Goal: Find specific fact: Find specific fact

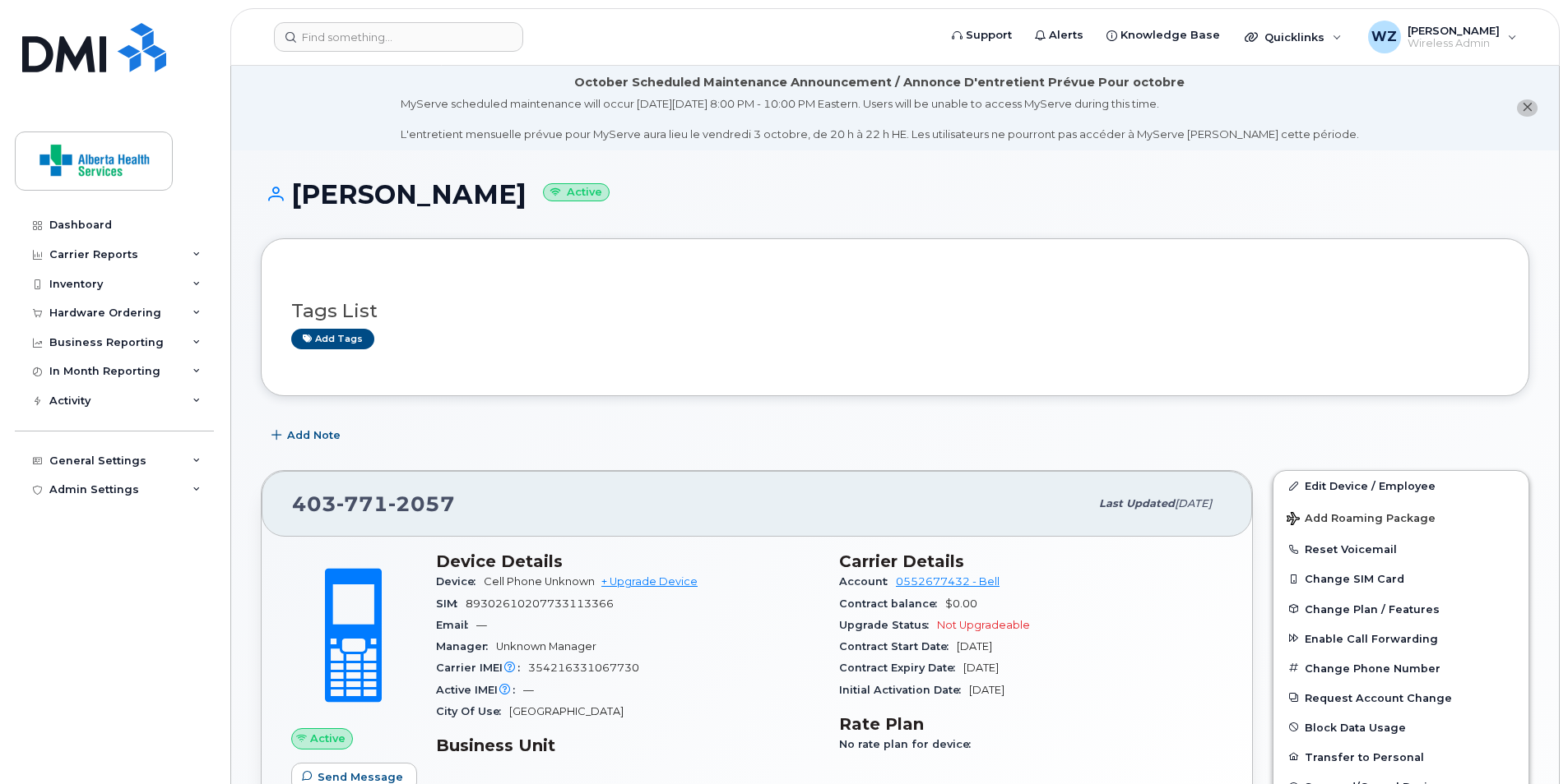
scroll to position [363, 0]
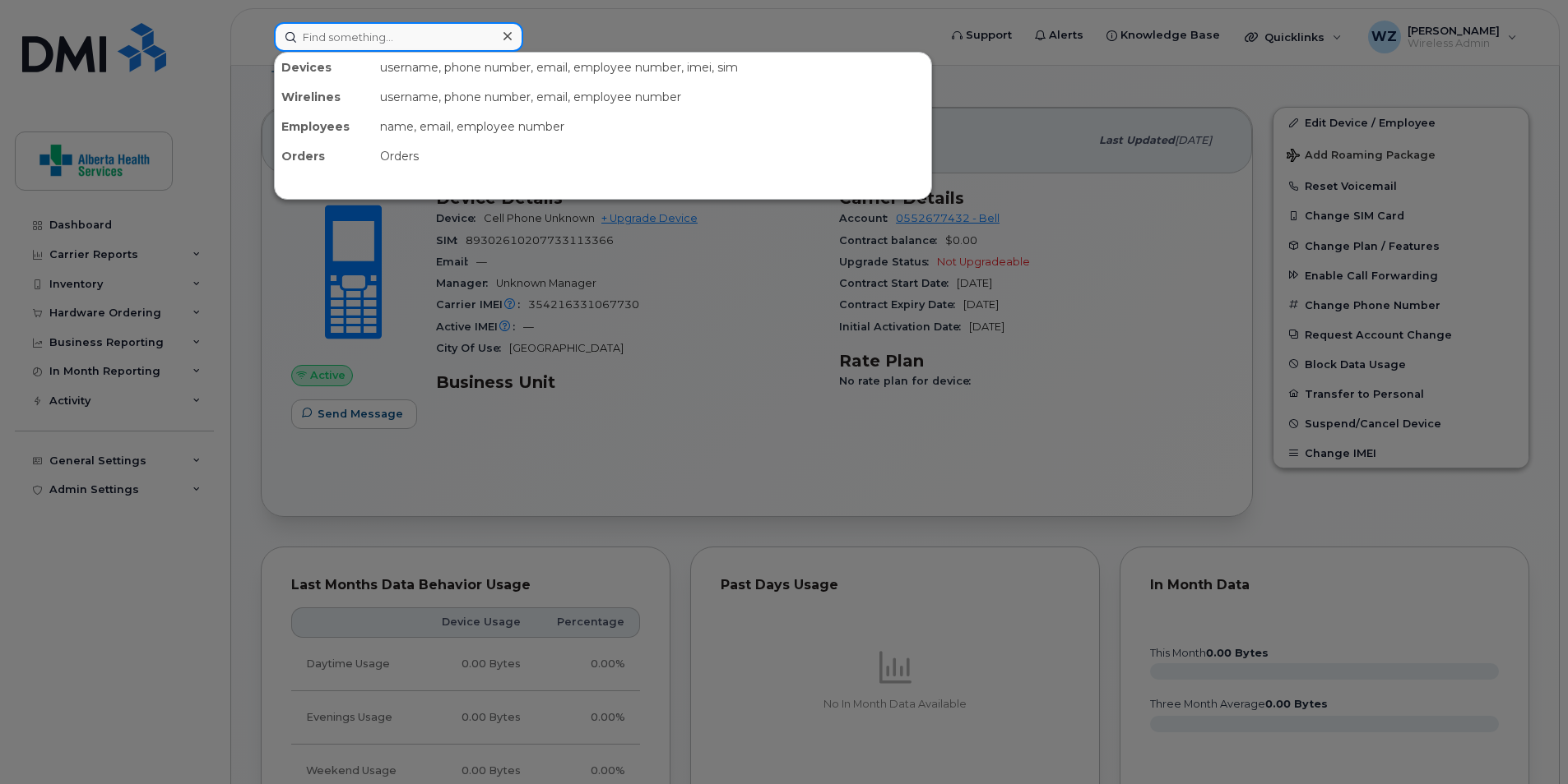
paste input "4035560253"
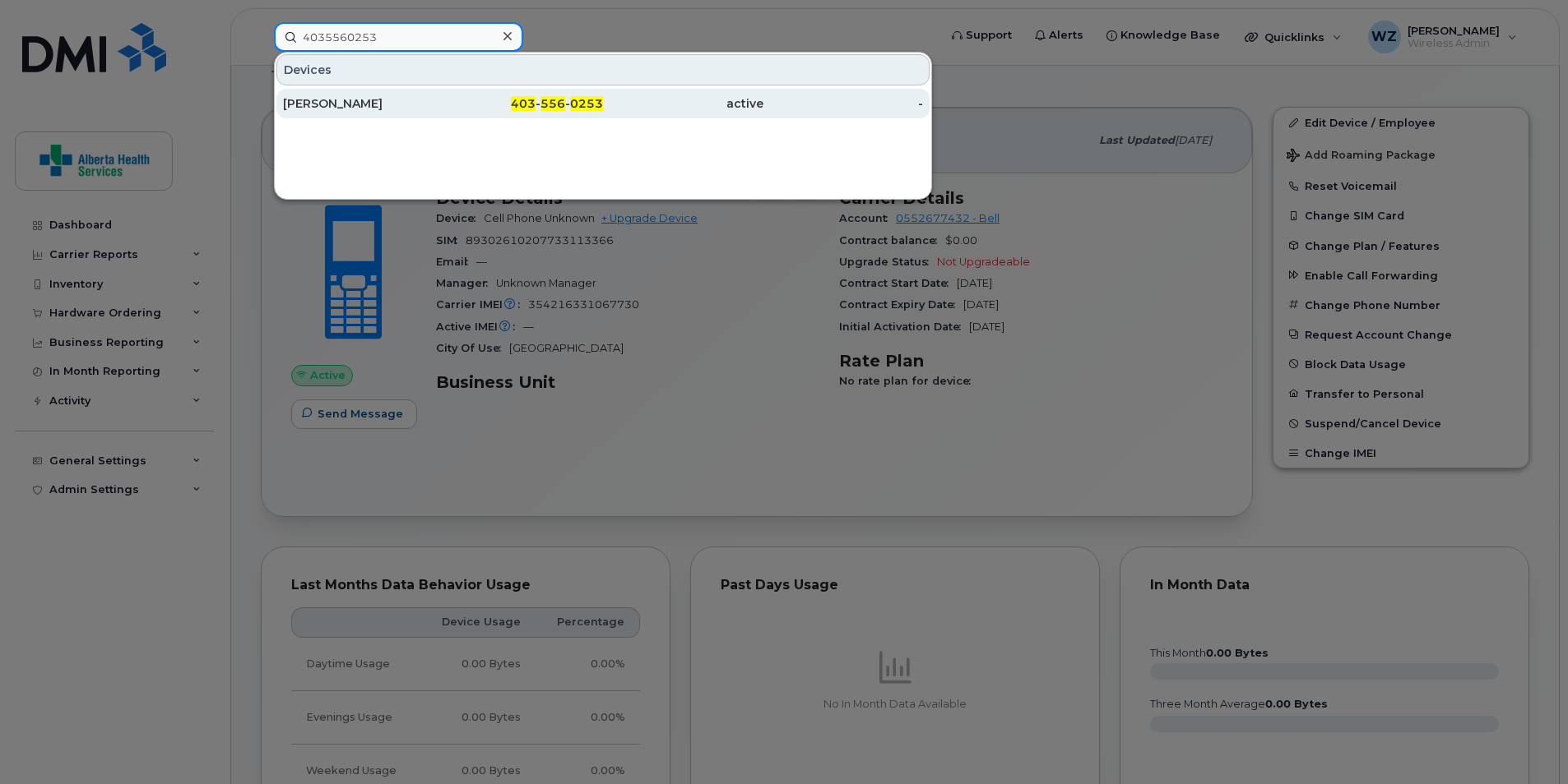
type input "4035560253"
click at [386, 102] on div "[PERSON_NAME]" at bounding box center [363, 104] width 160 height 16
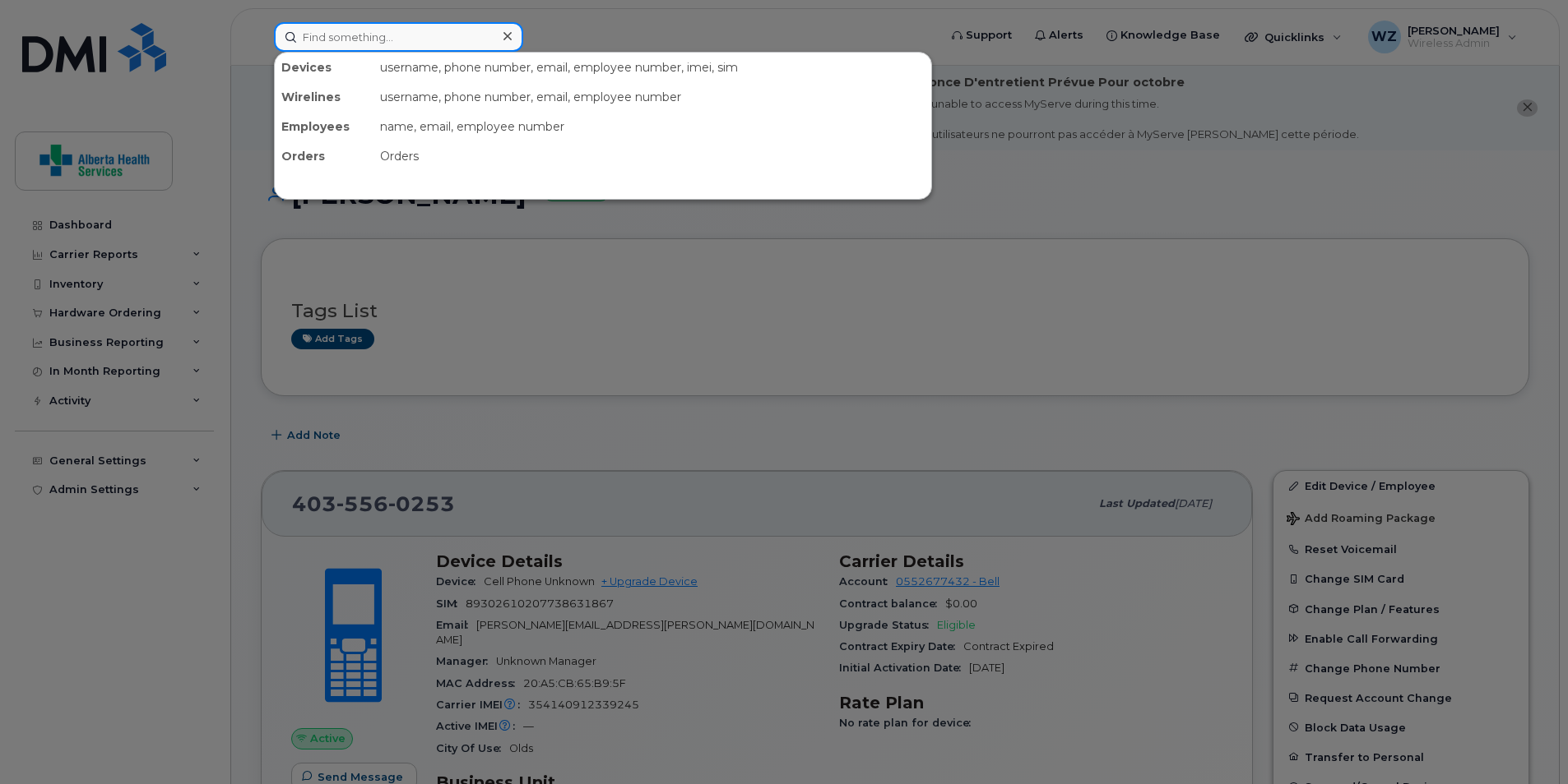
paste input "4035560253"
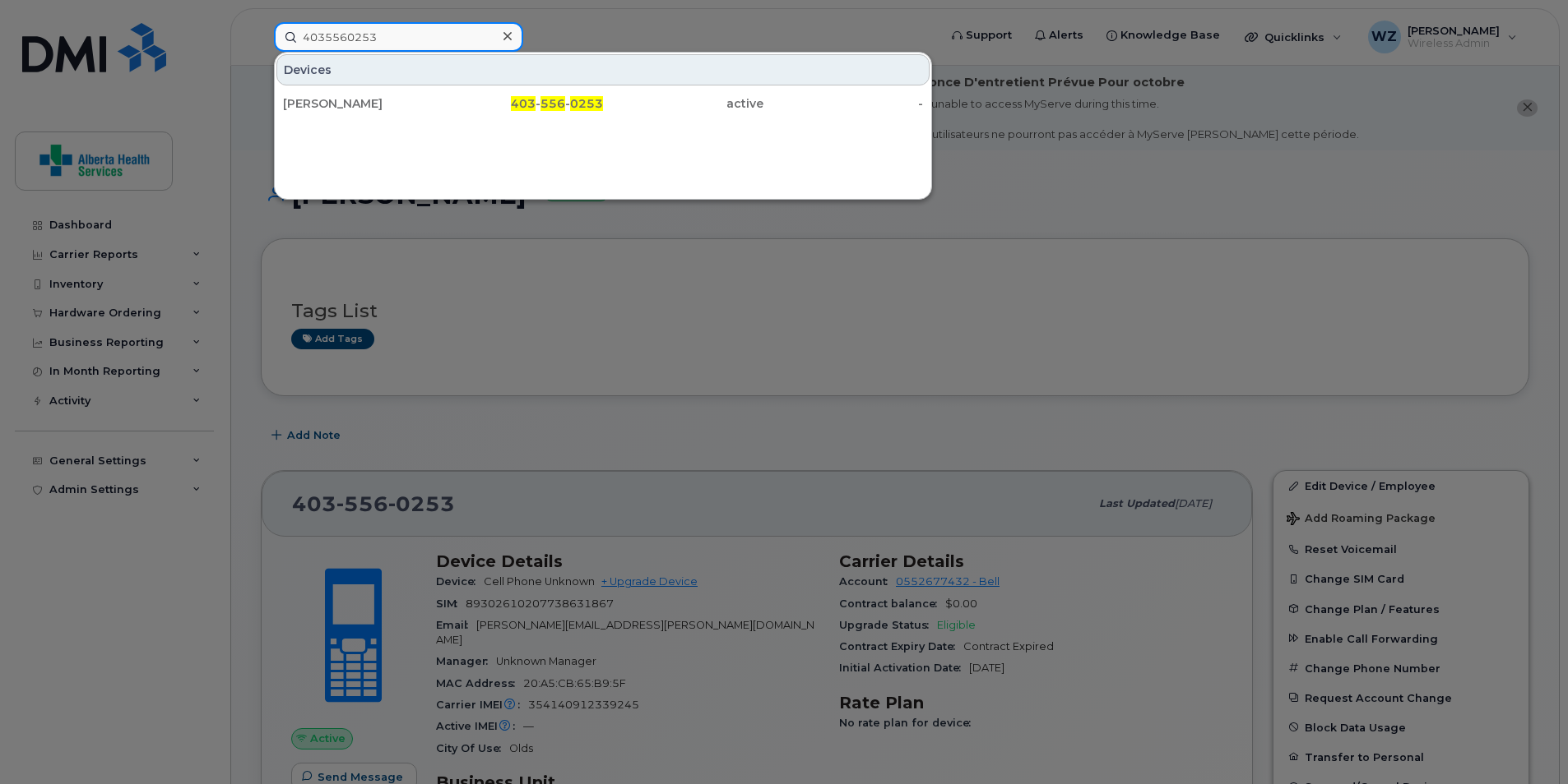
type input "4035560253"
click at [667, 397] on div at bounding box center [784, 392] width 1568 height 784
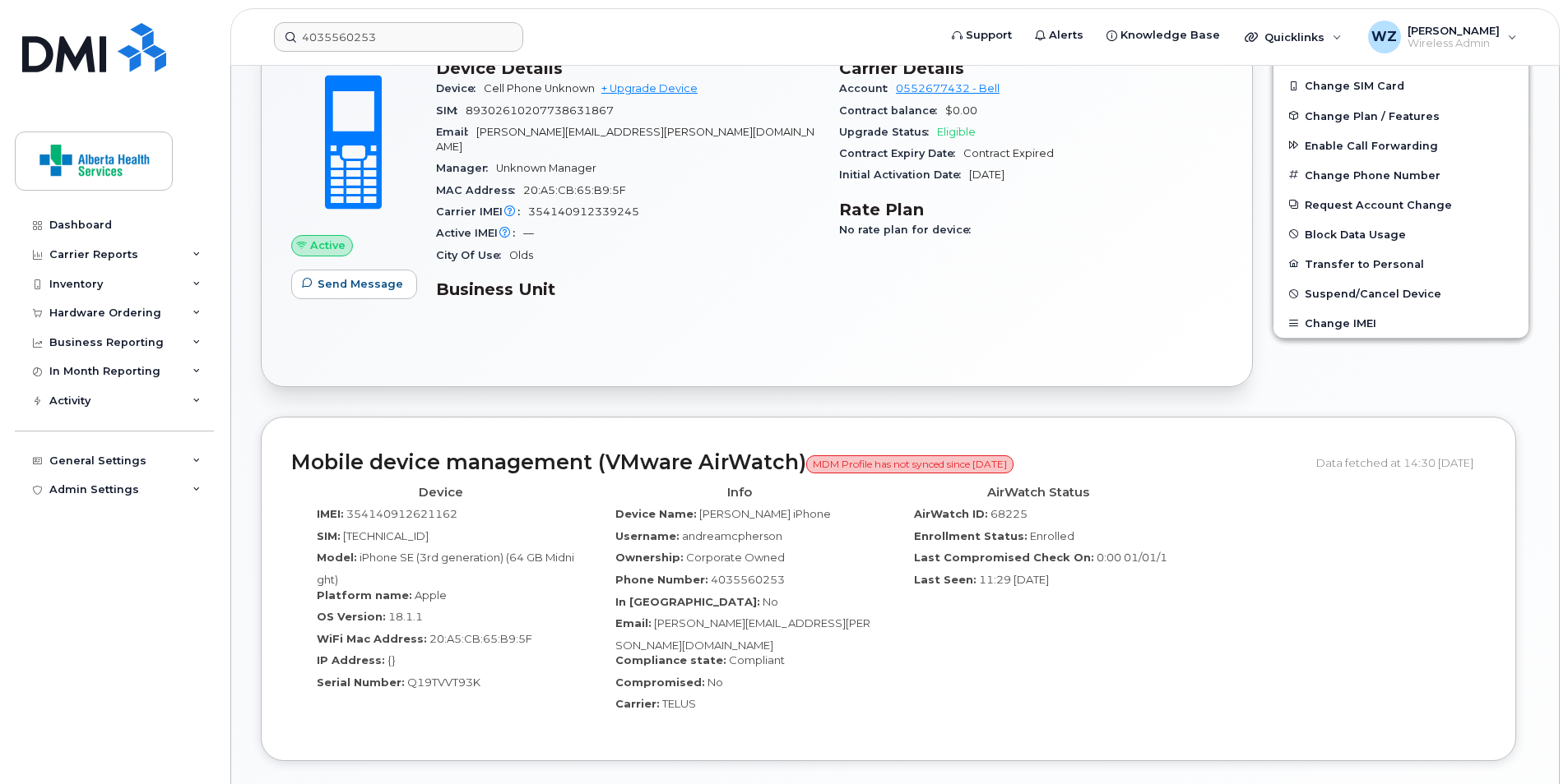
scroll to position [822, 0]
